Goal: Task Accomplishment & Management: Use online tool/utility

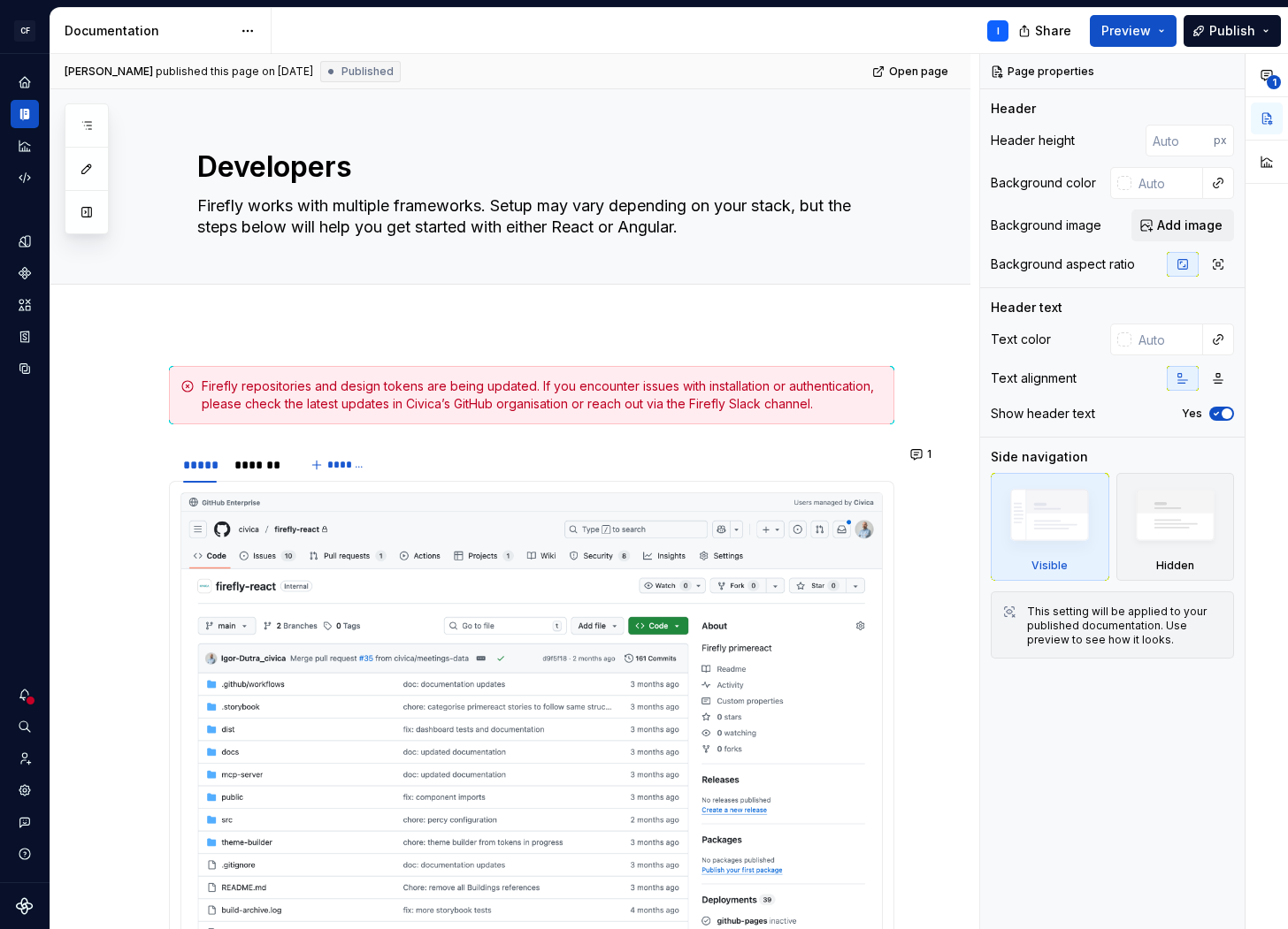
type textarea "*"
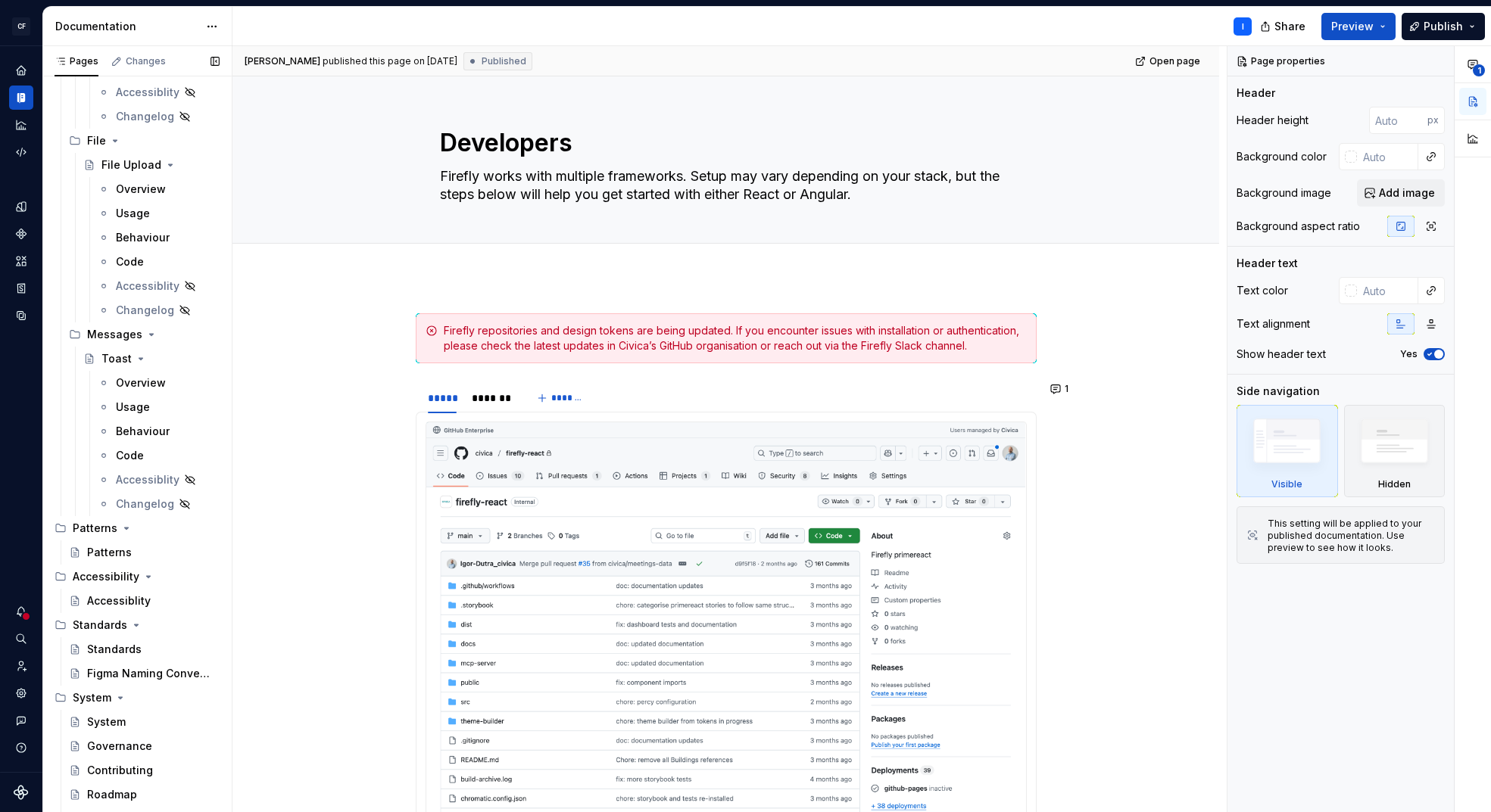
scroll to position [4599, 0]
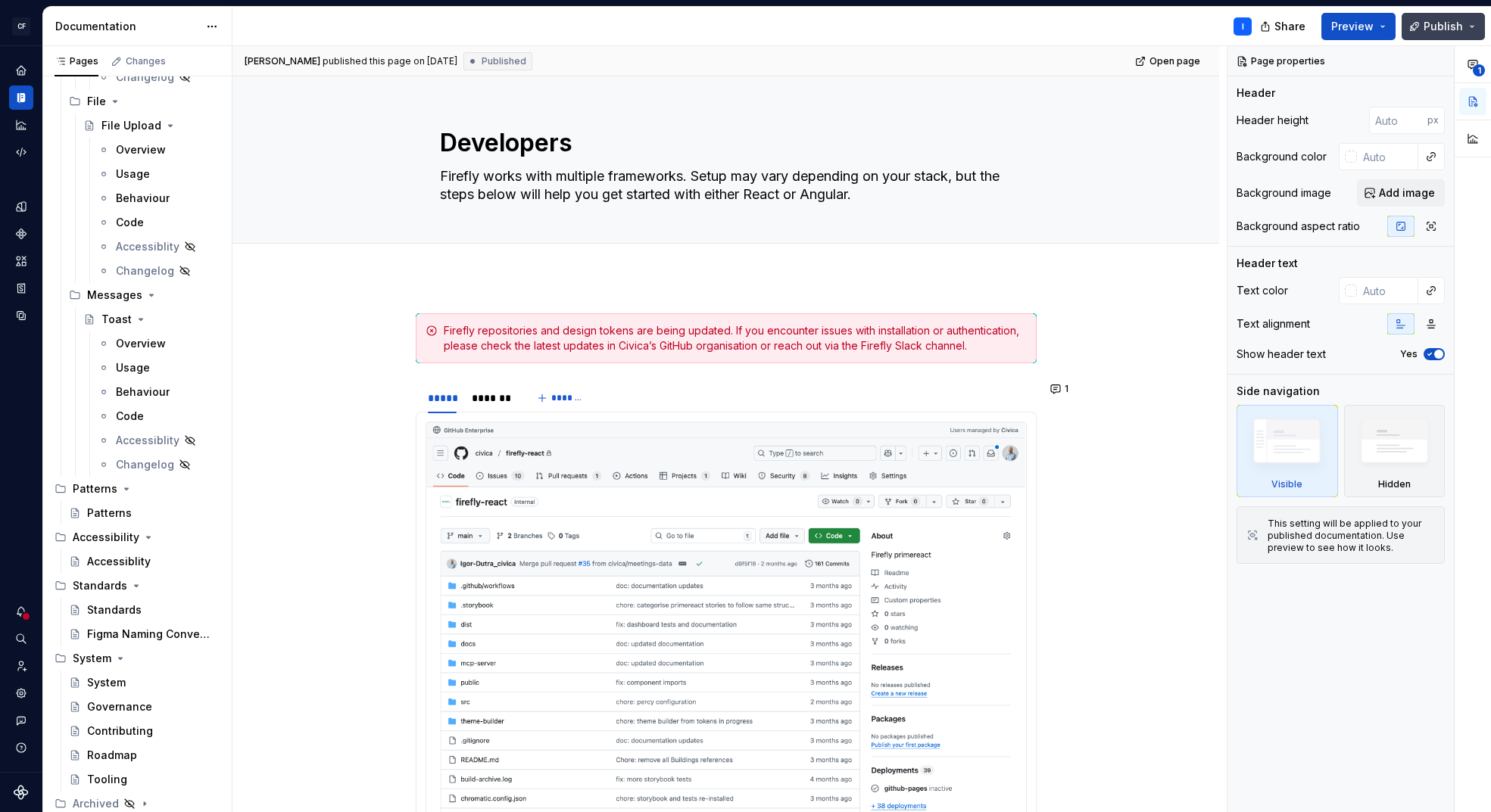
click at [1474, 23] on button "Publish" at bounding box center [1443, 26] width 83 height 27
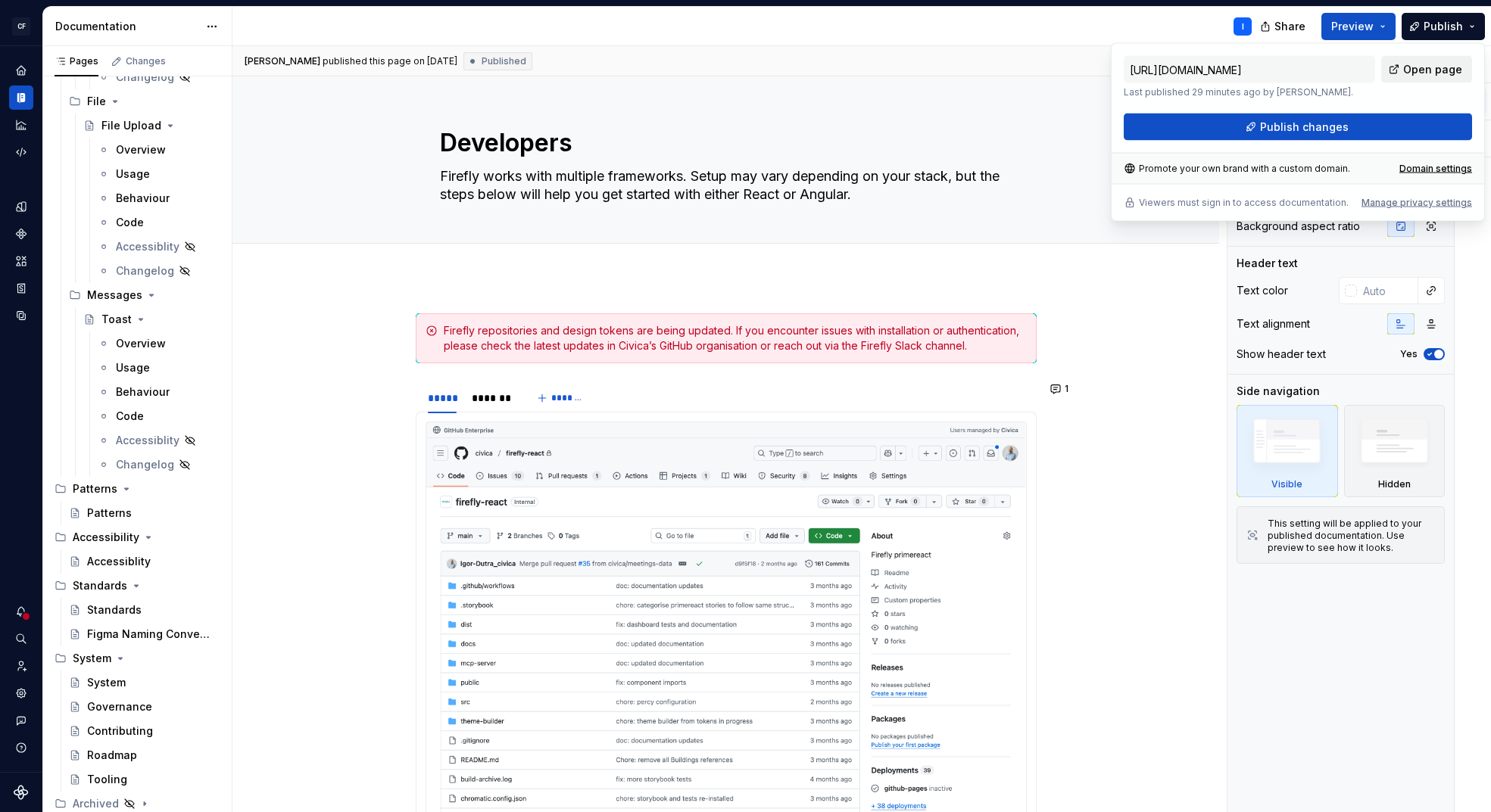
click at [1429, 69] on span "Open page" at bounding box center [1433, 69] width 59 height 15
type textarea "*"
